Goal: Register for event/course

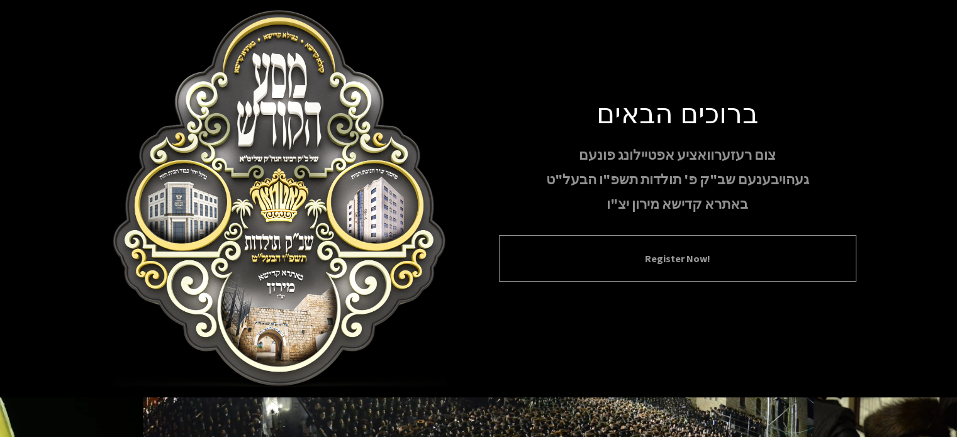
click at [589, 269] on div "Register Now!" at bounding box center [677, 258] width 357 height 47
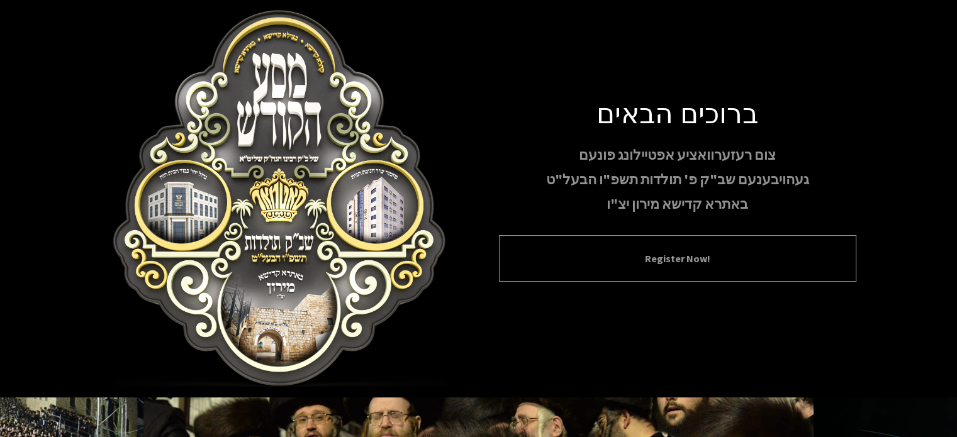
click at [623, 265] on button "Register Now!" at bounding box center [677, 258] width 326 height 15
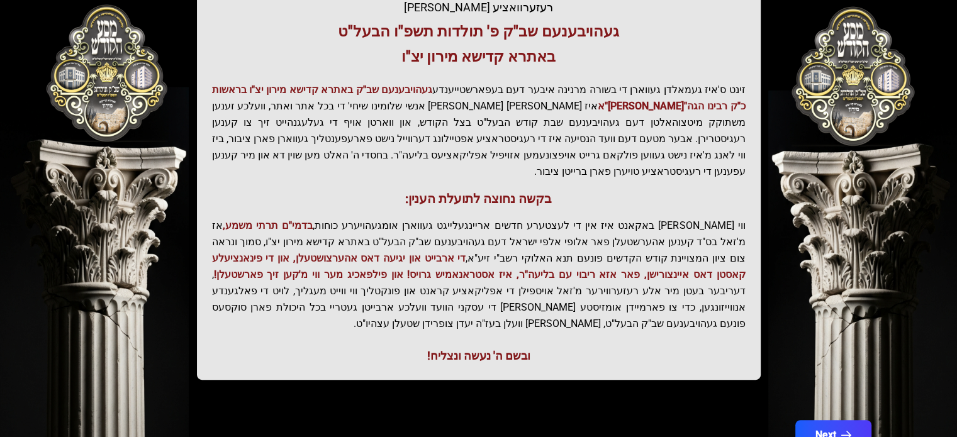
scroll to position [291, 0]
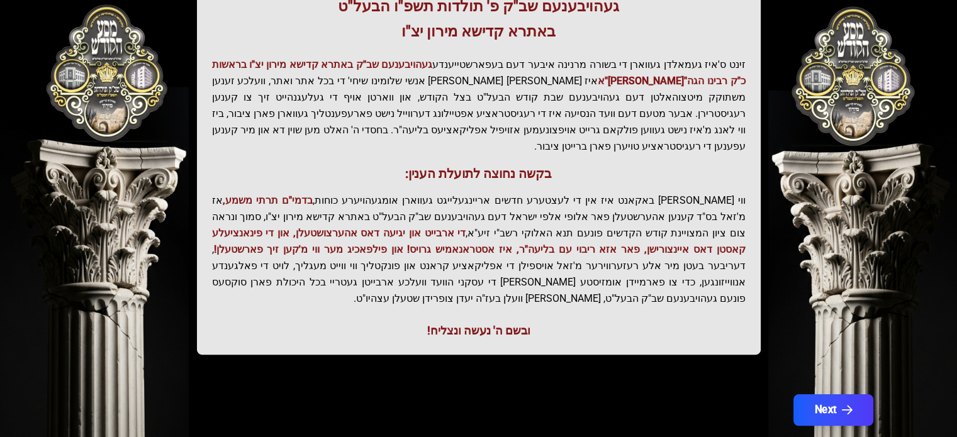
click at [835, 394] on button "Next" at bounding box center [832, 409] width 80 height 31
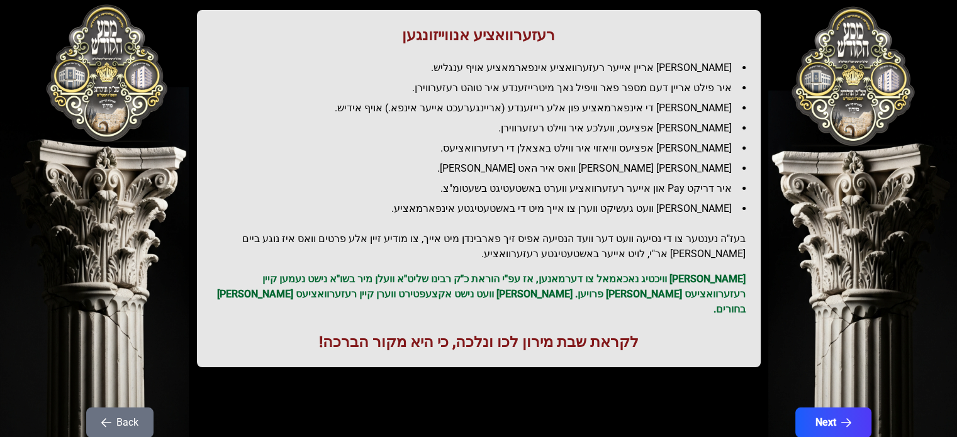
scroll to position [171, 0]
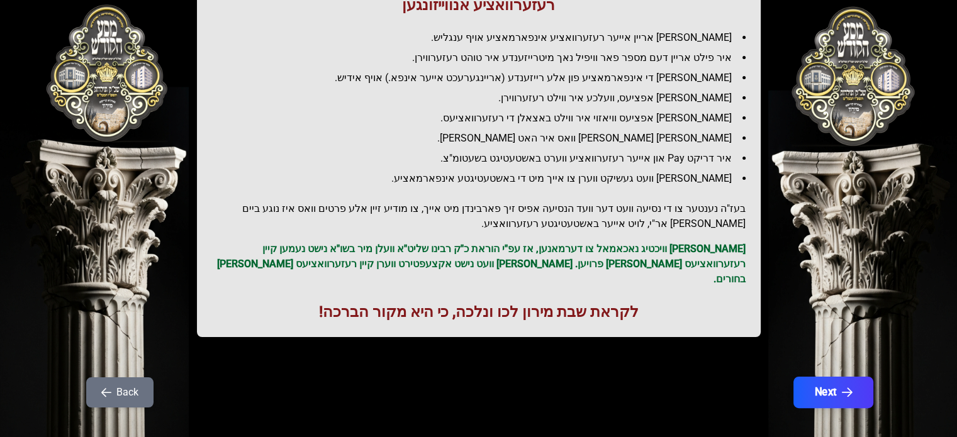
click at [830, 377] on button "Next" at bounding box center [832, 392] width 80 height 31
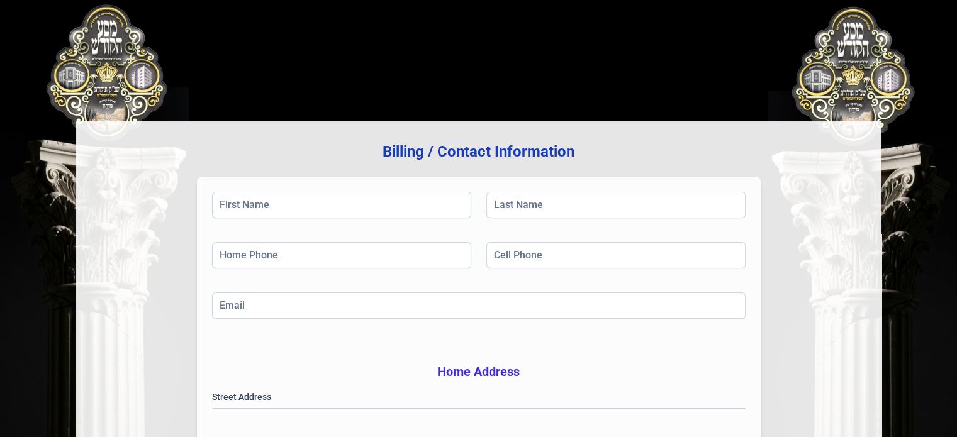
scroll to position [0, 0]
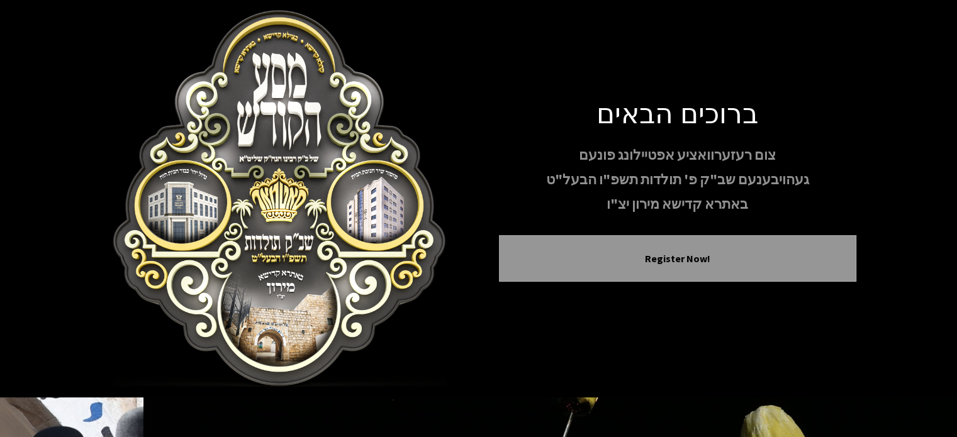
click at [741, 123] on h1 "ברוכים הבאים" at bounding box center [677, 112] width 357 height 33
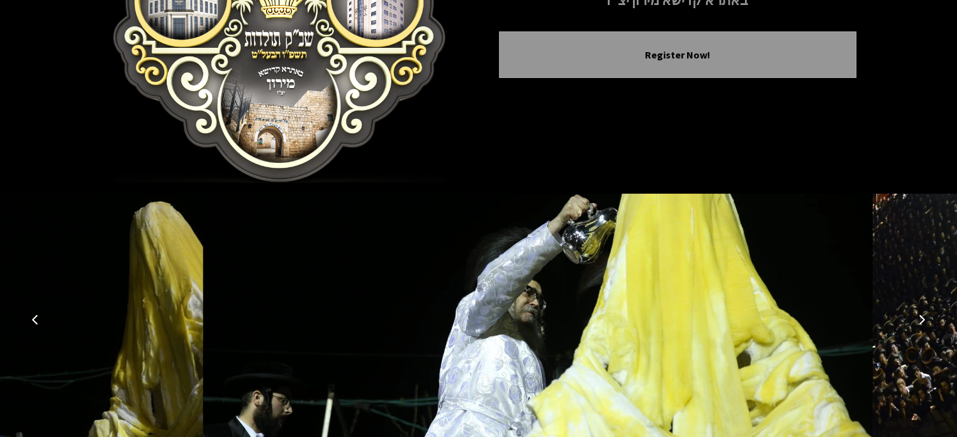
scroll to position [164, 0]
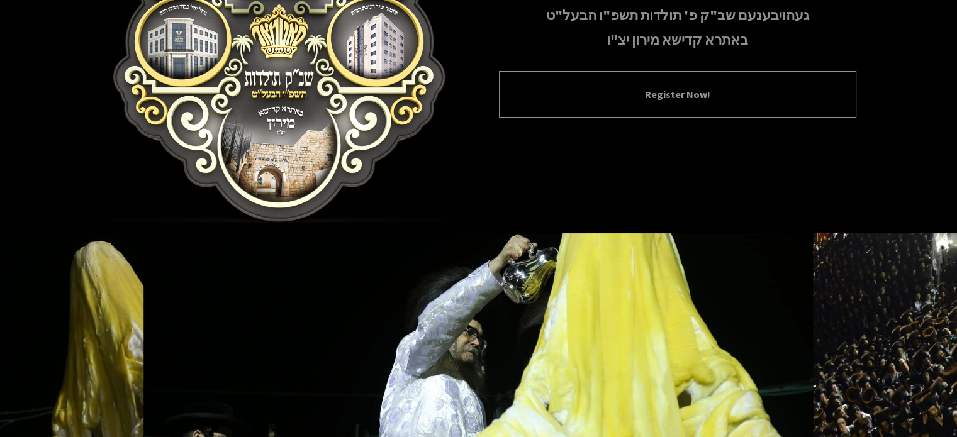
click at [742, 104] on div "Register Now!" at bounding box center [677, 94] width 357 height 47
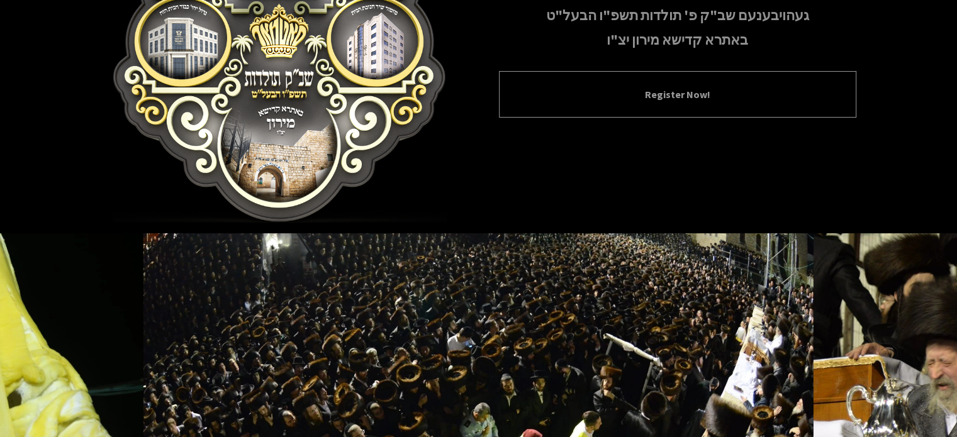
click at [680, 106] on div "Register Now!" at bounding box center [677, 94] width 357 height 47
click at [679, 96] on button "Register Now!" at bounding box center [677, 94] width 326 height 15
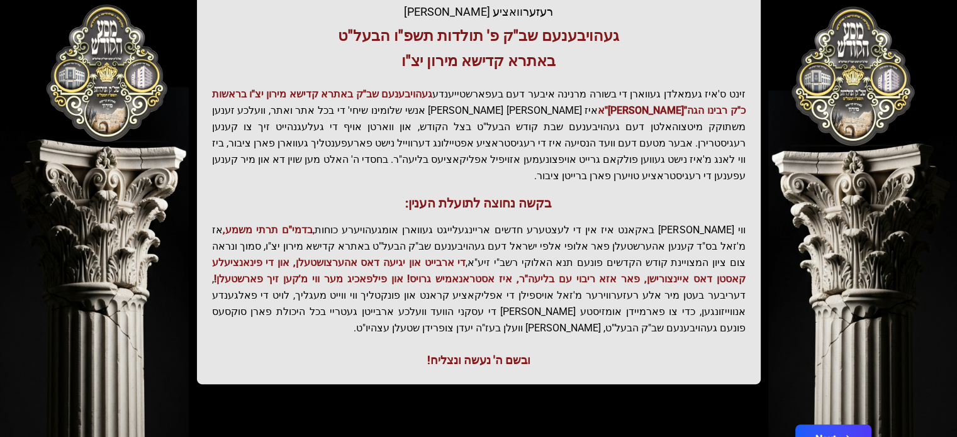
scroll to position [277, 0]
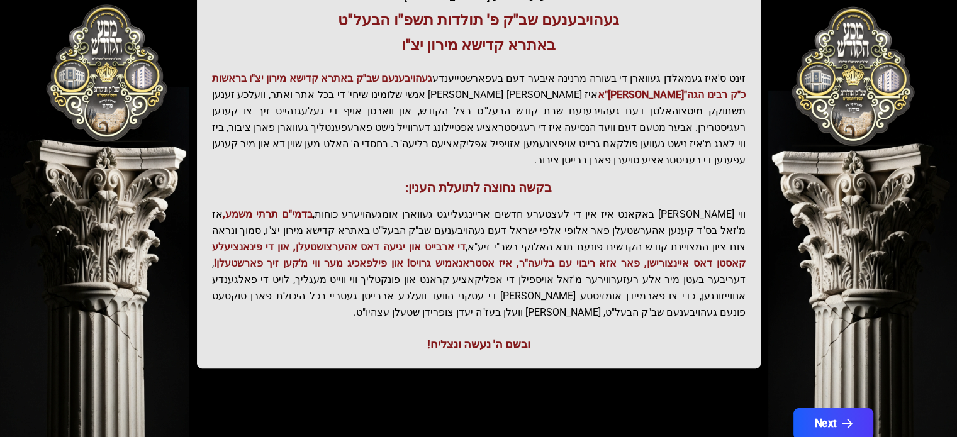
click at [828, 408] on button "Next" at bounding box center [832, 423] width 80 height 31
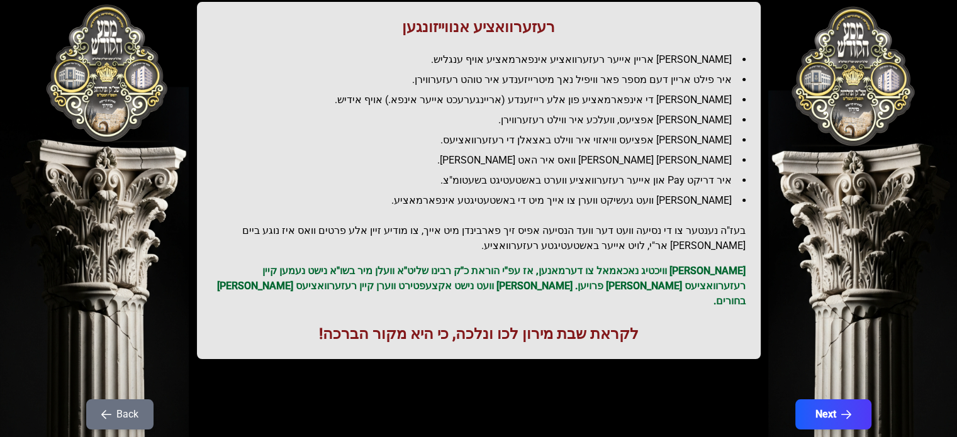
scroll to position [151, 0]
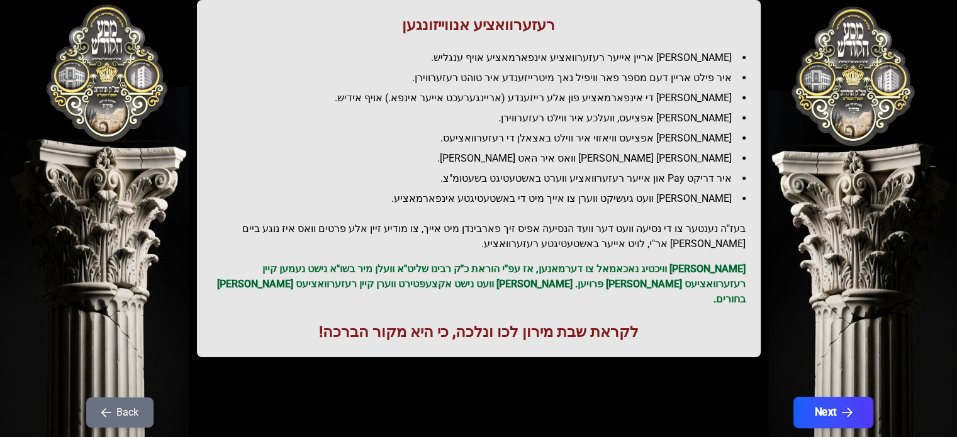
click at [853, 397] on button "Next" at bounding box center [832, 412] width 80 height 31
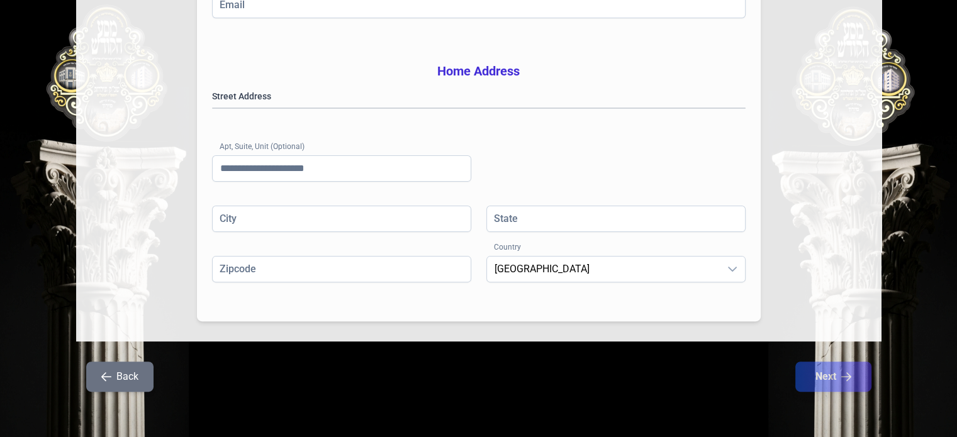
scroll to position [341, 0]
